Goal: Navigation & Orientation: Find specific page/section

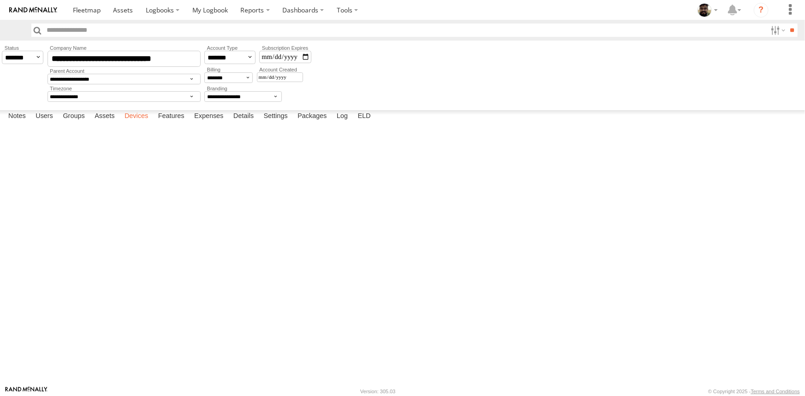
click at [139, 123] on label "Devices" at bounding box center [136, 116] width 33 height 13
click at [0, 0] on div at bounding box center [0, 0] width 0 height 0
click at [25, 123] on label "Notes" at bounding box center [17, 116] width 27 height 13
click at [157, 123] on label "Features" at bounding box center [172, 116] width 36 height 13
click at [138, 123] on label "Devices" at bounding box center [136, 116] width 33 height 13
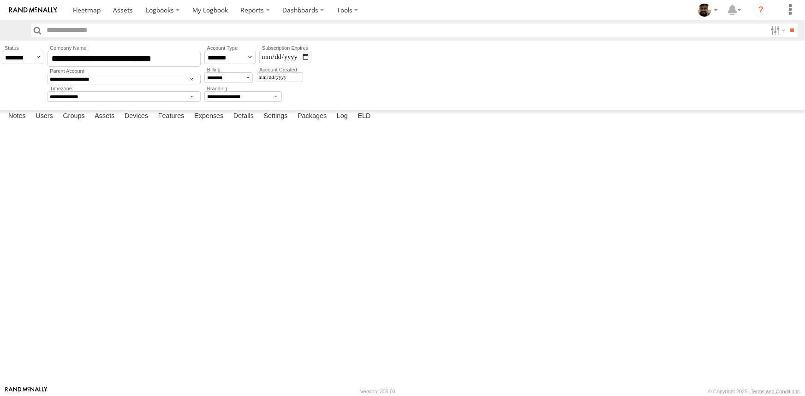
click at [0, 0] on div at bounding box center [0, 0] width 0 height 0
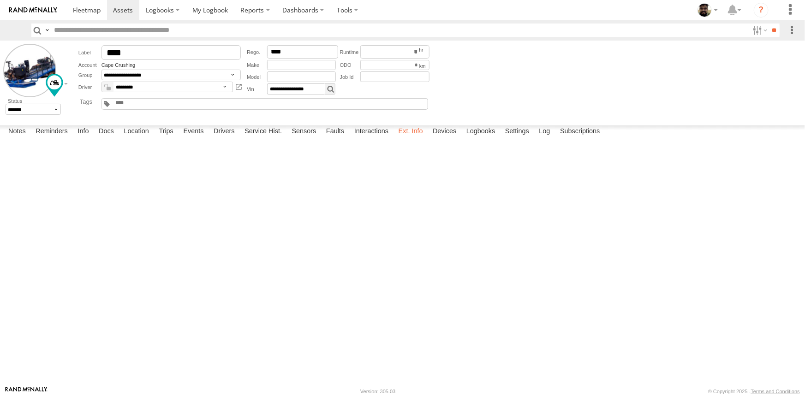
click at [420, 138] on label "Ext. Info" at bounding box center [411, 131] width 34 height 13
click at [450, 138] on label "Devices" at bounding box center [444, 131] width 33 height 13
click at [419, 138] on label "Ext. Info" at bounding box center [411, 131] width 34 height 13
click at [523, 138] on label "Settings" at bounding box center [516, 131] width 33 height 13
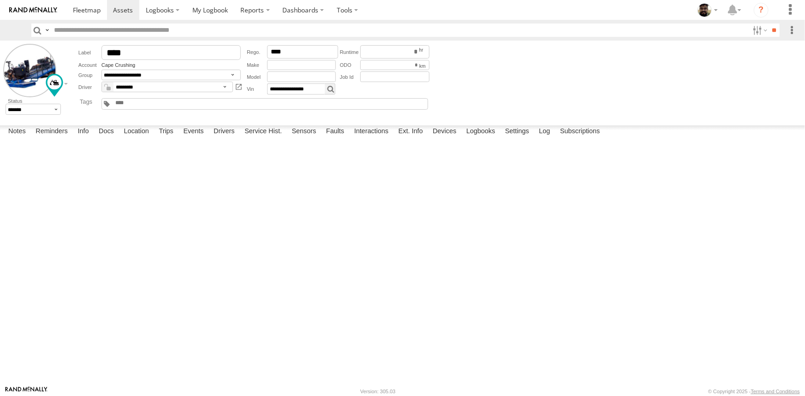
scroll to position [167, 0]
click at [400, 138] on label "Ext. Info" at bounding box center [411, 131] width 34 height 13
click at [0, 0] on div "Device - Runtime" at bounding box center [0, 0] width 0 height 0
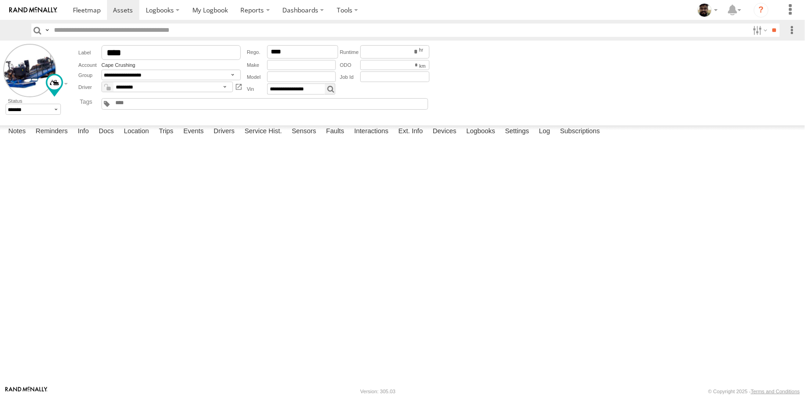
click at [0, 0] on div "Device - Runtime" at bounding box center [0, 0] width 0 height 0
click at [524, 122] on main "**********" at bounding box center [402, 213] width 805 height 345
click at [440, 138] on label "Devices" at bounding box center [444, 131] width 33 height 13
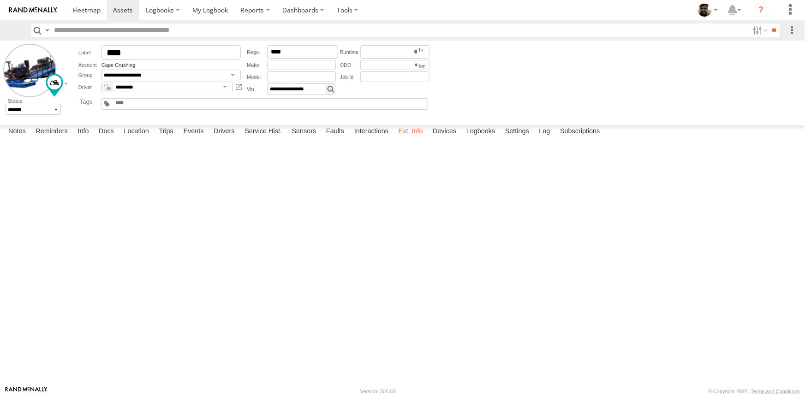
click at [415, 138] on label "Ext. Info" at bounding box center [411, 131] width 34 height 13
click at [438, 138] on label "Devices" at bounding box center [444, 131] width 33 height 13
click at [410, 138] on label "Ext. Info" at bounding box center [411, 131] width 34 height 13
